Goal: Information Seeking & Learning: Learn about a topic

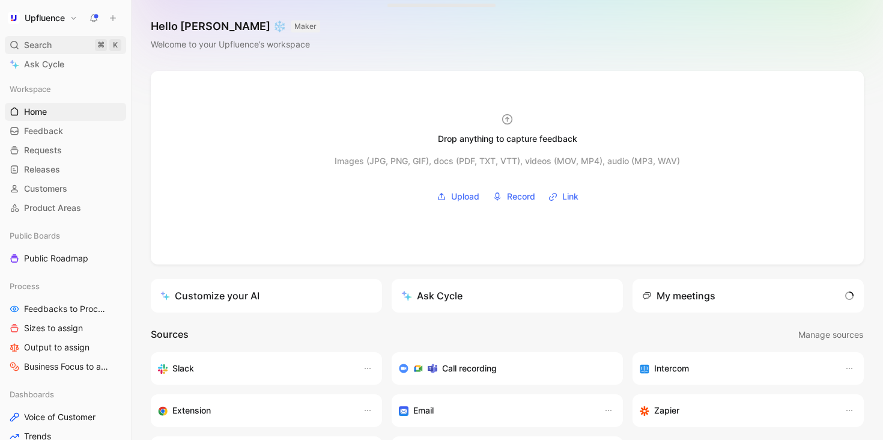
click at [52, 41] on span "Search" at bounding box center [38, 45] width 28 height 14
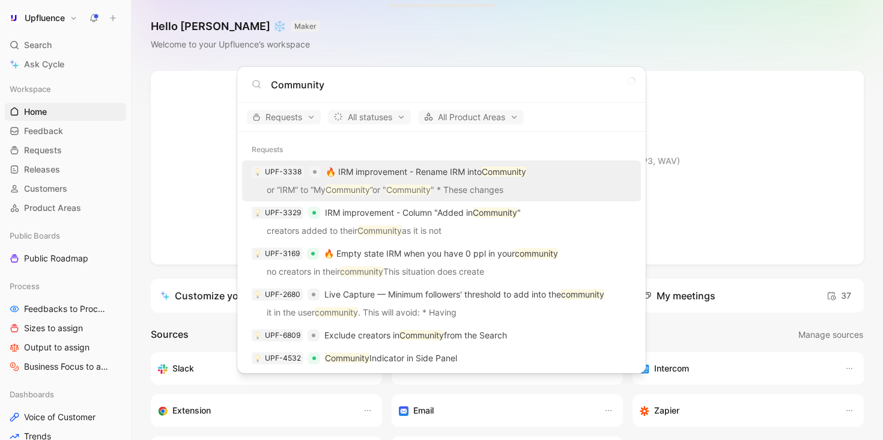
type input "Community"
click at [492, 180] on div "UPF-3338 🔥 IRM improvement - Rename IRM into Community" at bounding box center [442, 172] width 392 height 22
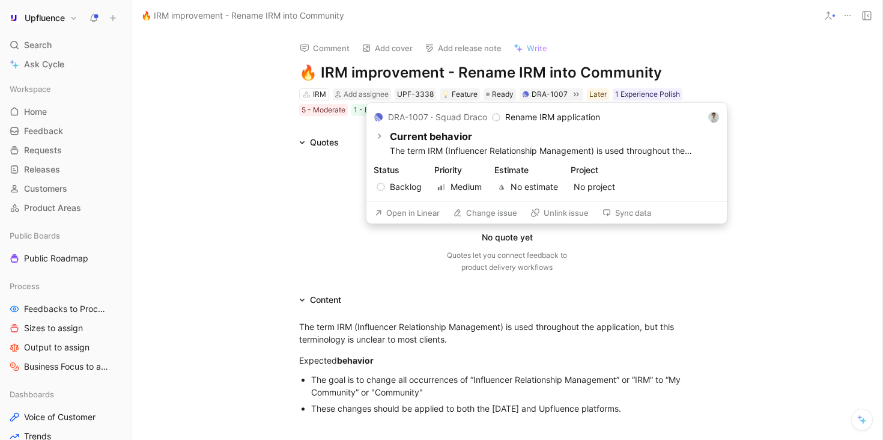
click at [401, 211] on button "Open in Linear" at bounding box center [407, 212] width 76 height 17
click at [417, 213] on button "Open in Linear" at bounding box center [407, 212] width 76 height 17
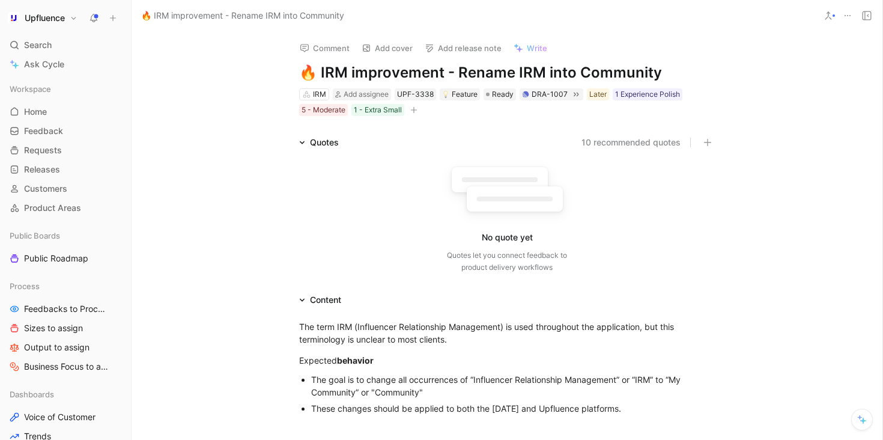
click at [95, 22] on icon at bounding box center [94, 18] width 10 height 10
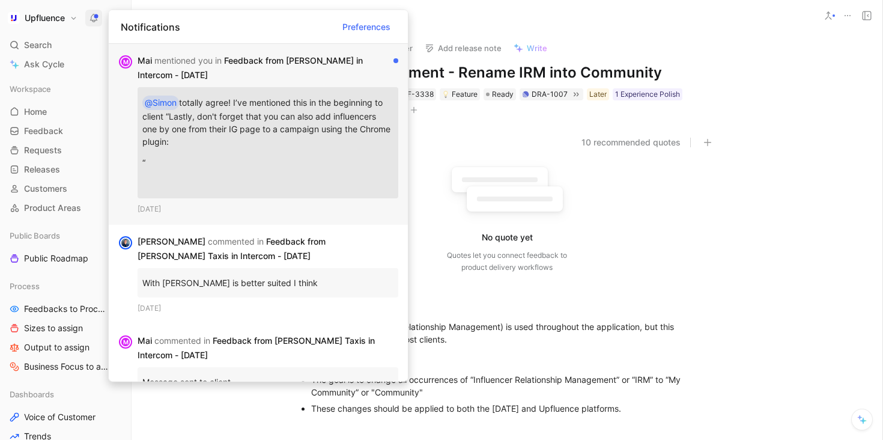
click at [354, 121] on p "@[PERSON_NAME] totally agree! I’ve mentioned this in the beginning to client “L…" at bounding box center [267, 121] width 251 height 59
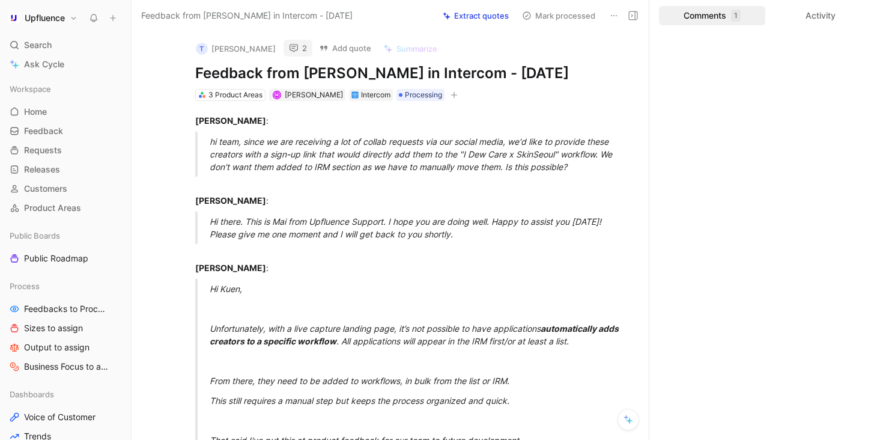
scroll to position [8, 0]
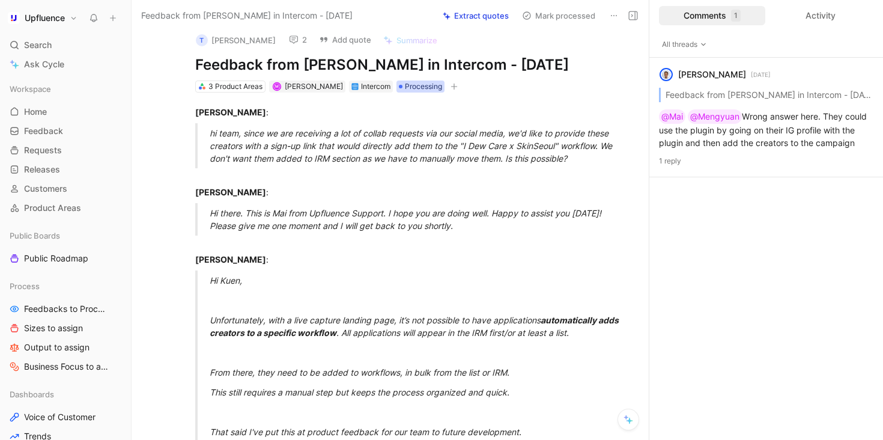
click at [405, 82] on span "Processing" at bounding box center [423, 86] width 37 height 12
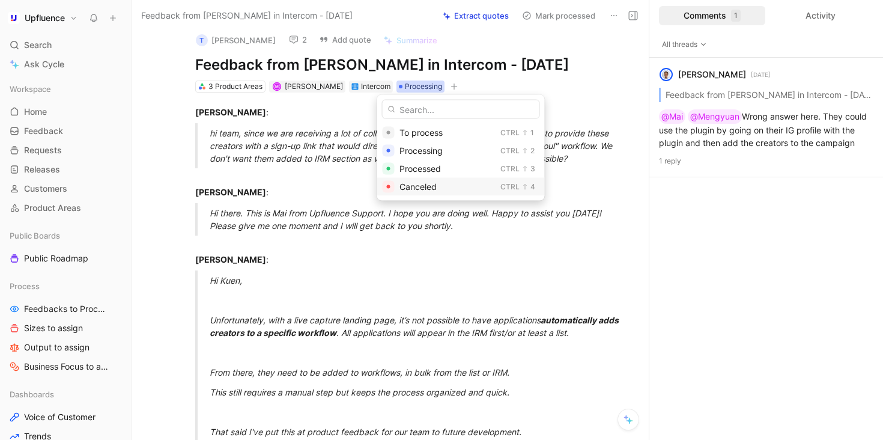
click at [426, 185] on span "Canceled" at bounding box center [417, 186] width 37 height 10
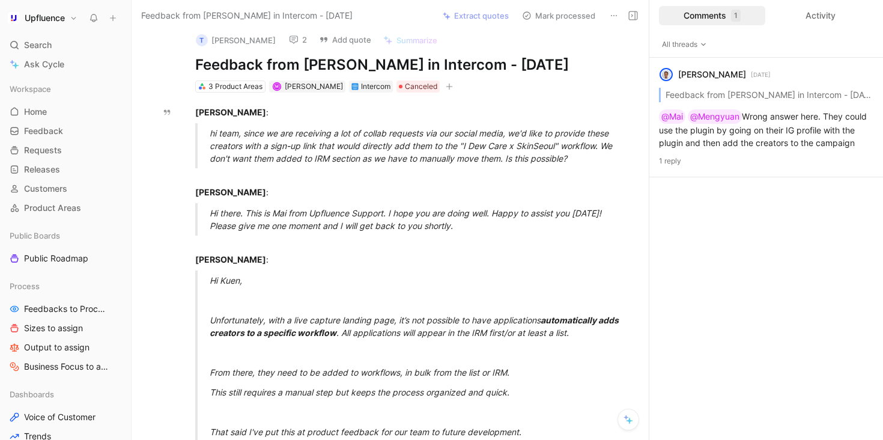
click at [572, 19] on button "Mark processed" at bounding box center [558, 15] width 84 height 17
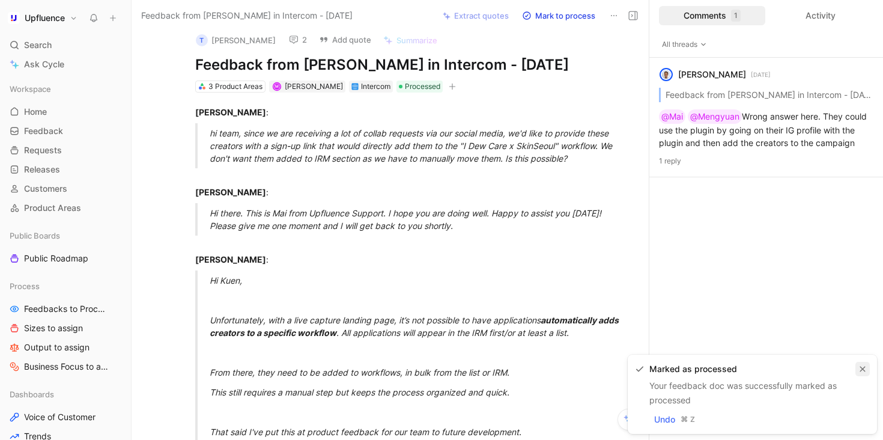
click at [857, 365] on button "button" at bounding box center [862, 368] width 14 height 14
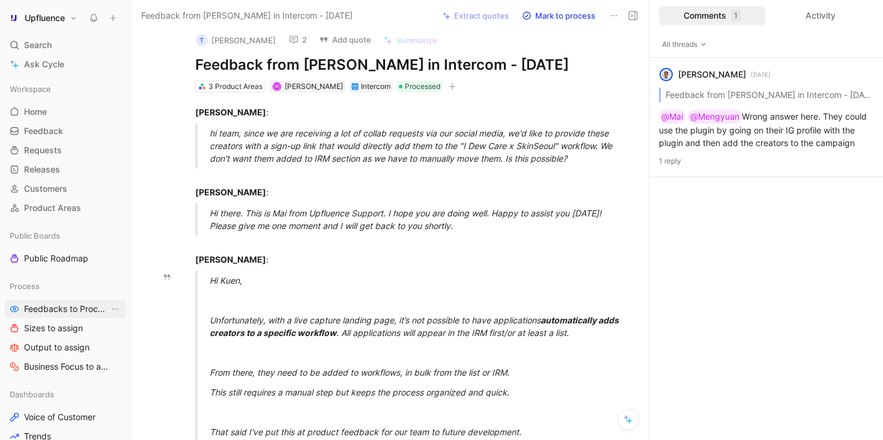
click at [61, 310] on span "Feedbacks to Process" at bounding box center [66, 309] width 85 height 12
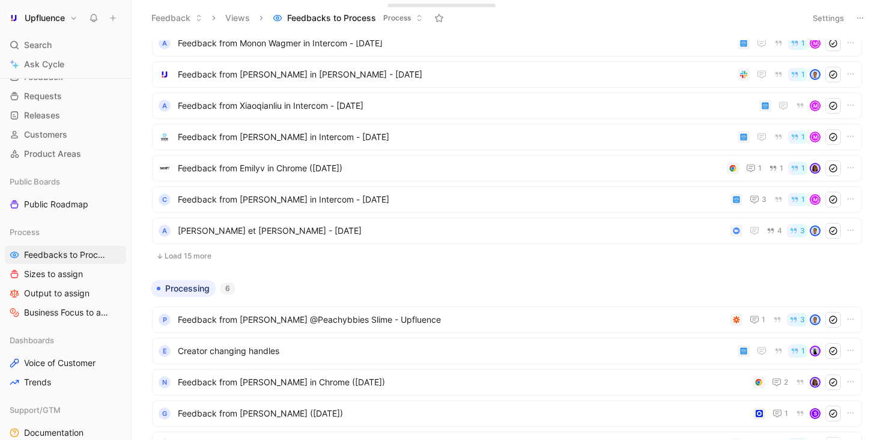
scroll to position [303, 0]
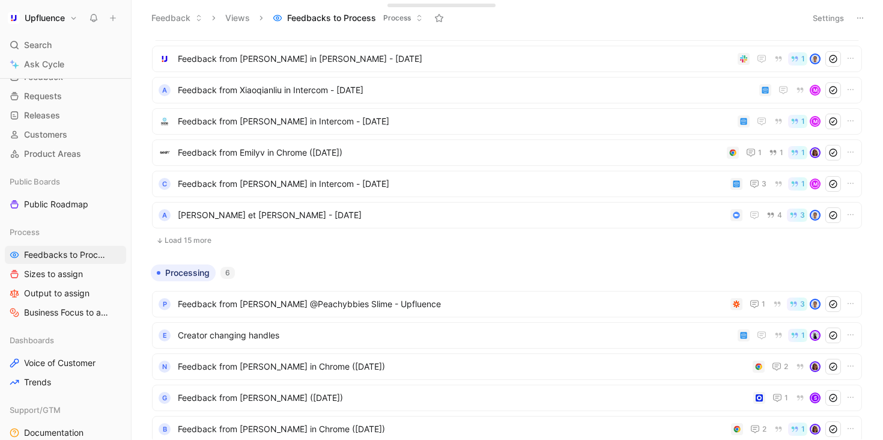
click at [342, 240] on button "Load 15 more" at bounding box center [507, 240] width 710 height 14
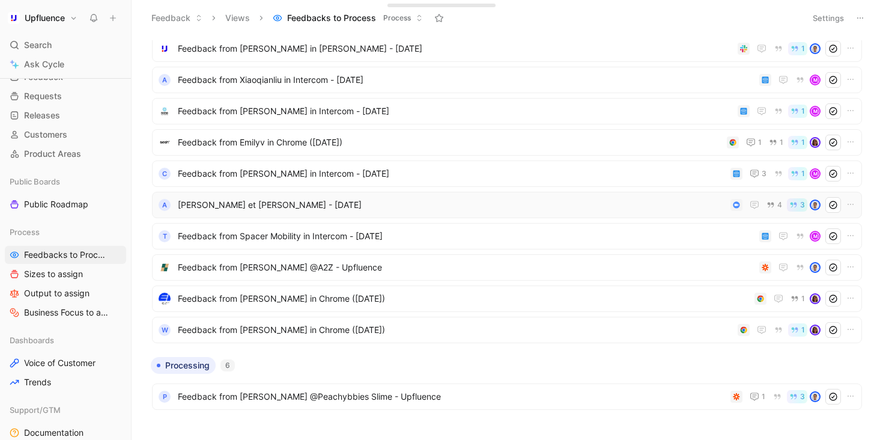
scroll to position [0, 0]
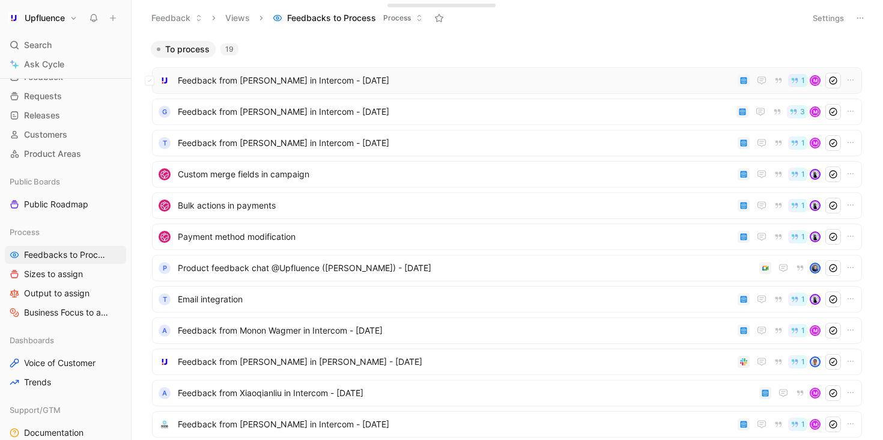
click at [427, 85] on span "Feedback from [PERSON_NAME] in Intercom - [DATE]" at bounding box center [455, 80] width 555 height 14
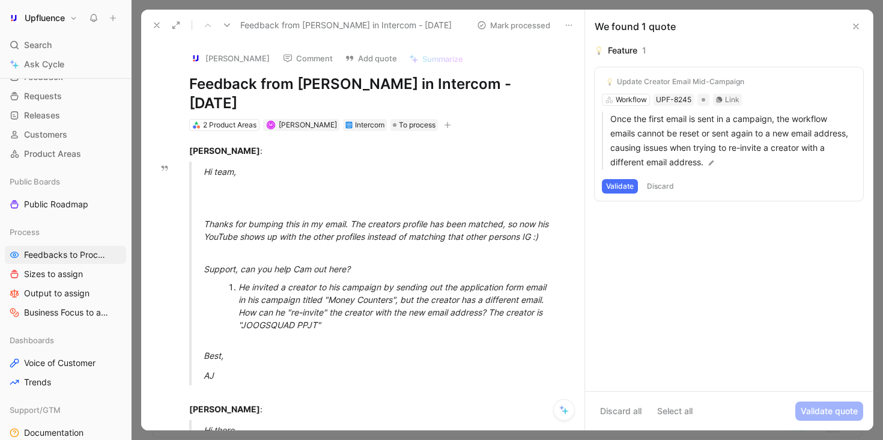
click at [622, 186] on button "Validate" at bounding box center [620, 186] width 36 height 14
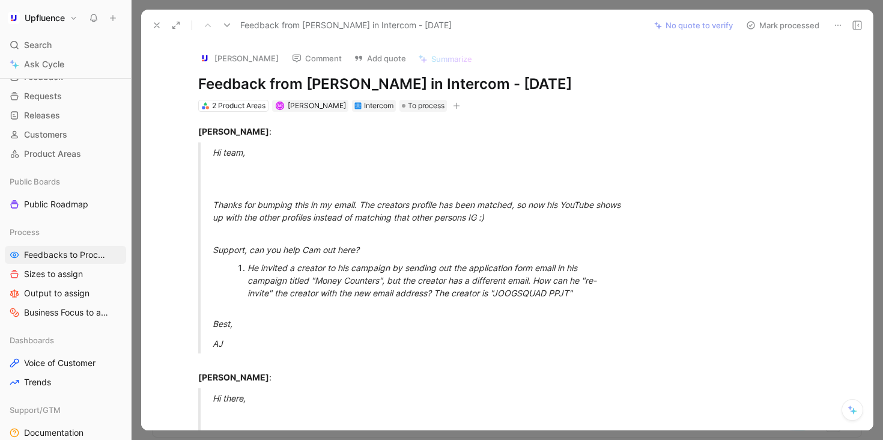
click at [793, 27] on button "Mark processed" at bounding box center [782, 25] width 84 height 17
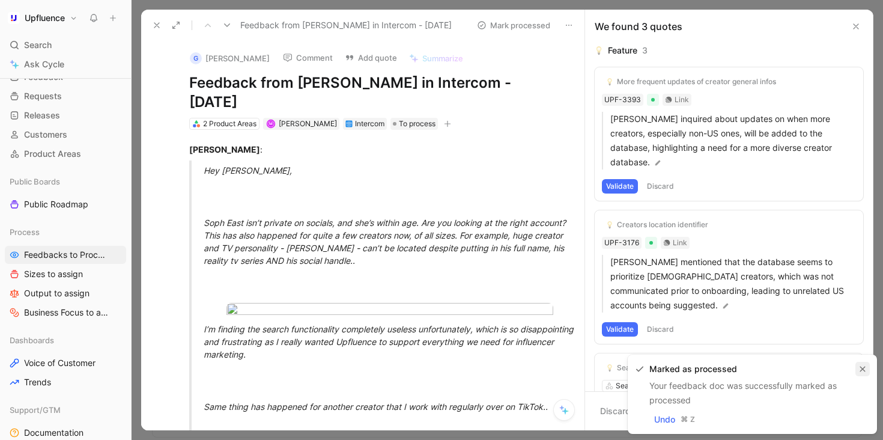
click at [861, 367] on icon "button" at bounding box center [862, 368] width 7 height 7
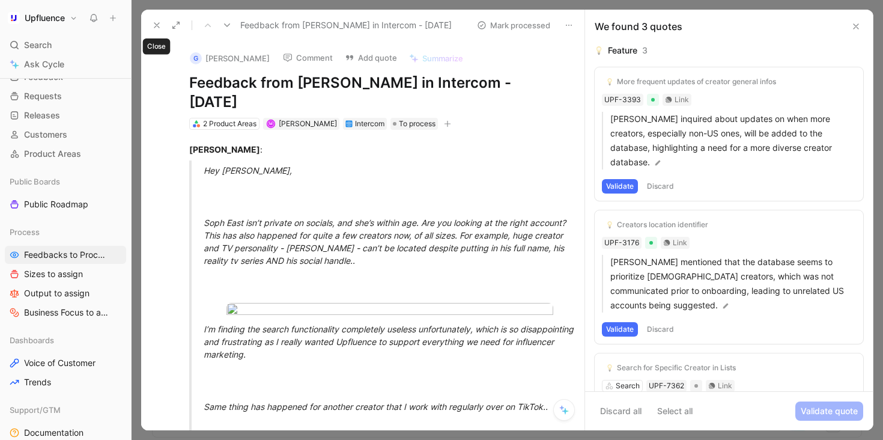
click at [154, 23] on icon at bounding box center [157, 25] width 10 height 10
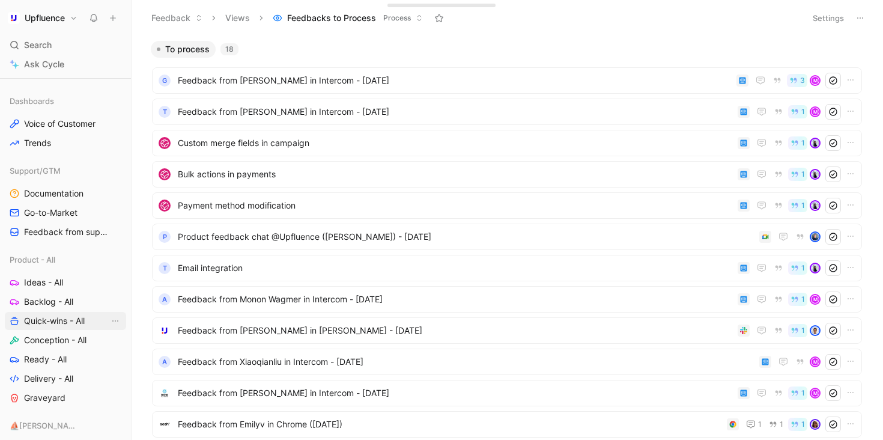
scroll to position [313, 0]
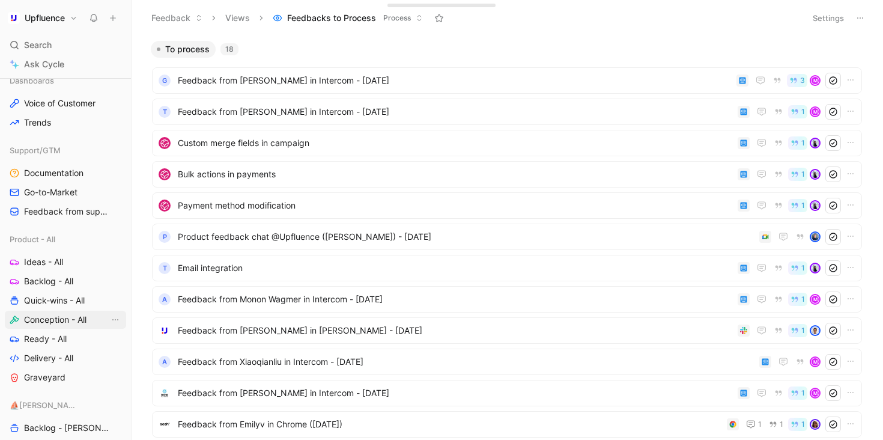
click at [76, 315] on span "Conception - All" at bounding box center [55, 319] width 62 height 12
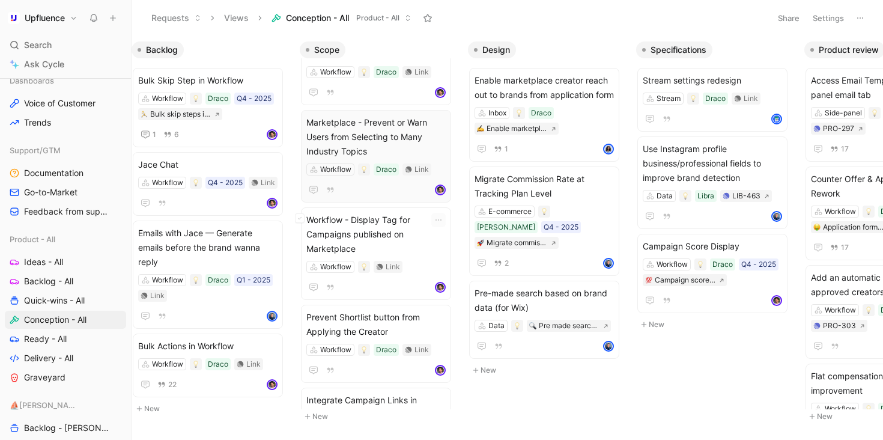
scroll to position [623, 0]
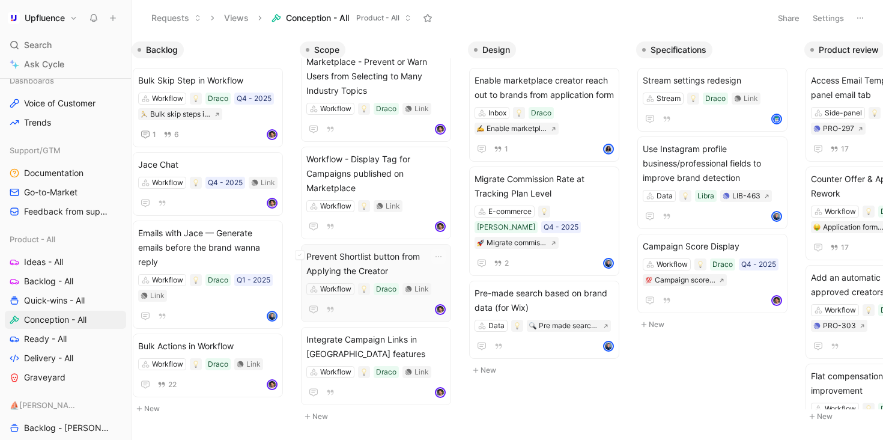
click at [417, 259] on span "Prevent Shortlist button from Applying the Creator" at bounding box center [375, 263] width 139 height 29
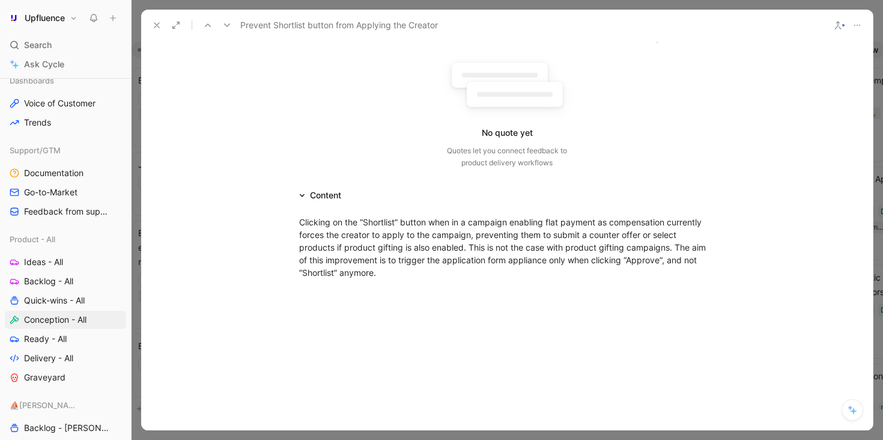
scroll to position [157, 0]
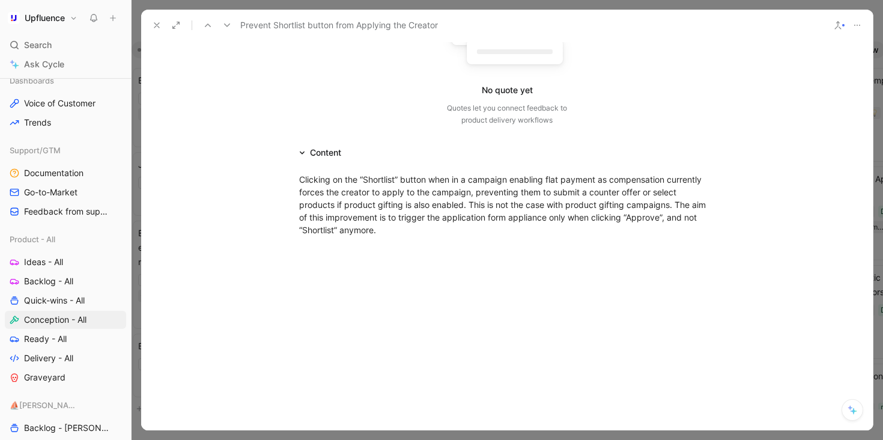
click at [475, 244] on div "Clicking on the “Shortlist” button when in a campaign enabling flat payment as …" at bounding box center [506, 204] width 731 height 89
click at [157, 32] on button at bounding box center [156, 25] width 17 height 17
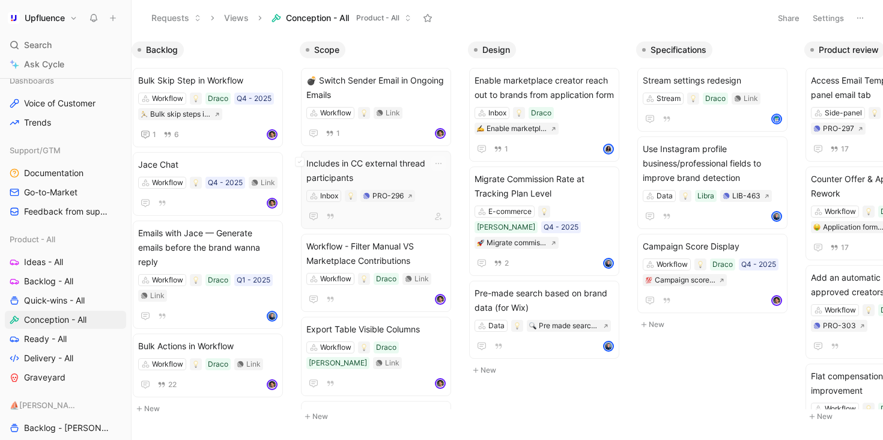
click at [417, 177] on span "Includes in CC external thread participants" at bounding box center [375, 170] width 139 height 29
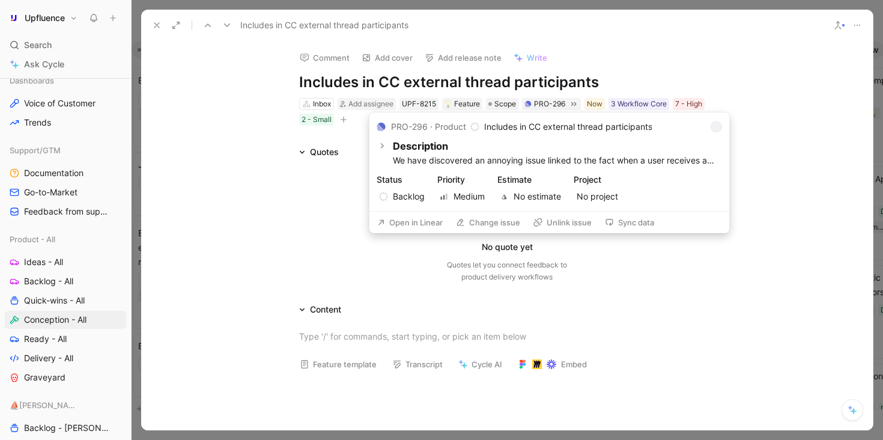
click at [415, 218] on button "Open in Linear" at bounding box center [410, 222] width 76 height 17
